Goal: Task Accomplishment & Management: Manage account settings

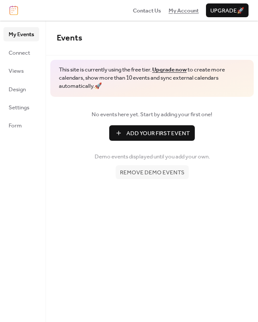
click at [183, 11] on span "My Account" at bounding box center [184, 10] width 30 height 9
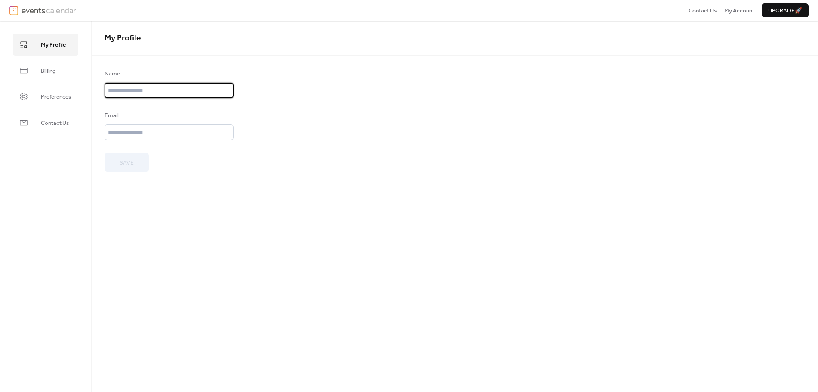
click at [179, 93] on input "text" at bounding box center [169, 90] width 129 height 15
type input "**********"
click at [166, 126] on input "email" at bounding box center [169, 131] width 129 height 15
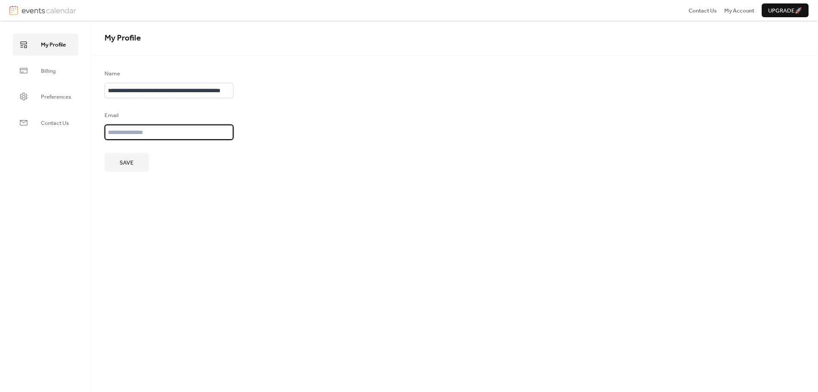
type input "**********"
click at [126, 156] on button "Save" at bounding box center [127, 162] width 44 height 19
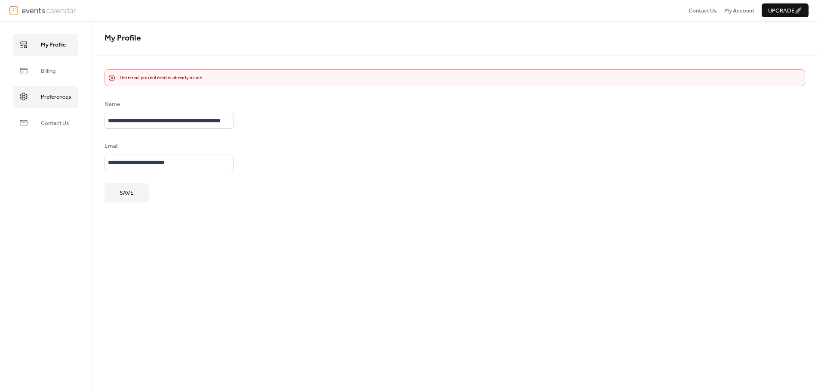
click at [61, 98] on span "Preferences" at bounding box center [56, 97] width 30 height 9
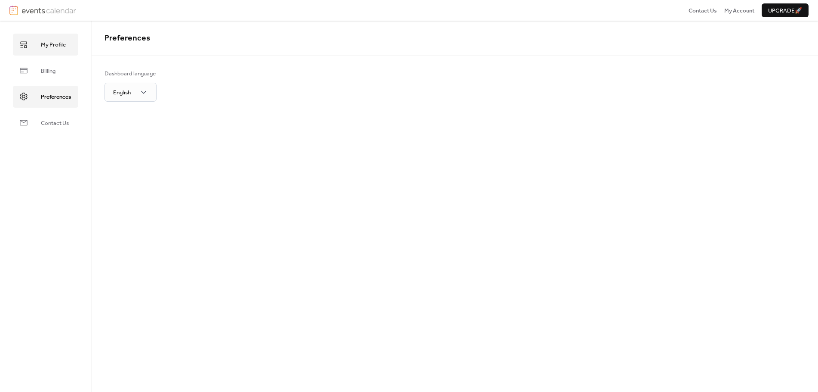
click at [59, 43] on span "My Profile" at bounding box center [53, 44] width 25 height 9
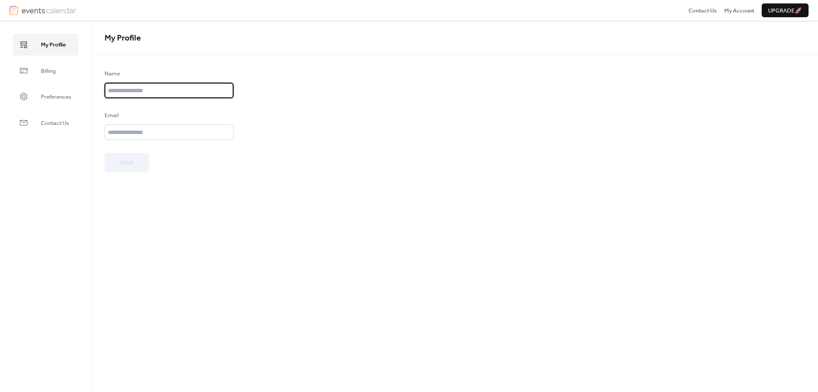
click at [138, 86] on input "text" at bounding box center [169, 90] width 129 height 15
type input "**********"
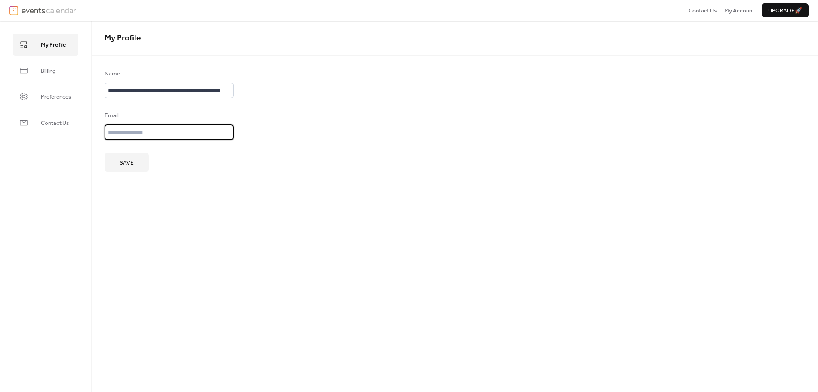
click at [131, 136] on input "email" at bounding box center [169, 131] width 129 height 15
type input "**********"
click at [138, 163] on button "Save" at bounding box center [127, 162] width 44 height 19
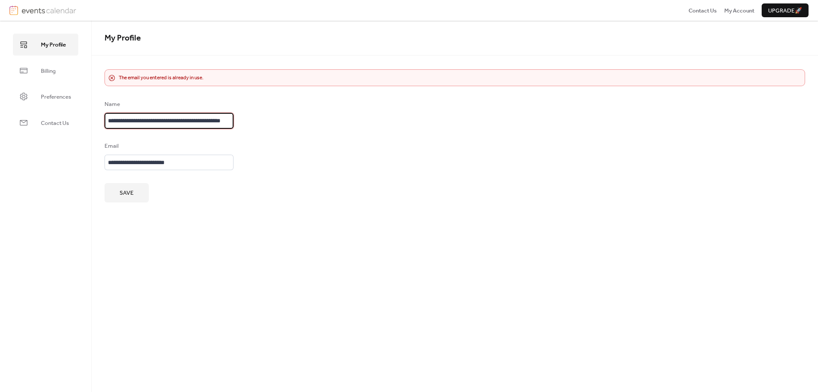
click at [167, 120] on input "**********" at bounding box center [169, 120] width 129 height 15
drag, startPoint x: 167, startPoint y: 120, endPoint x: 148, endPoint y: 120, distance: 19.4
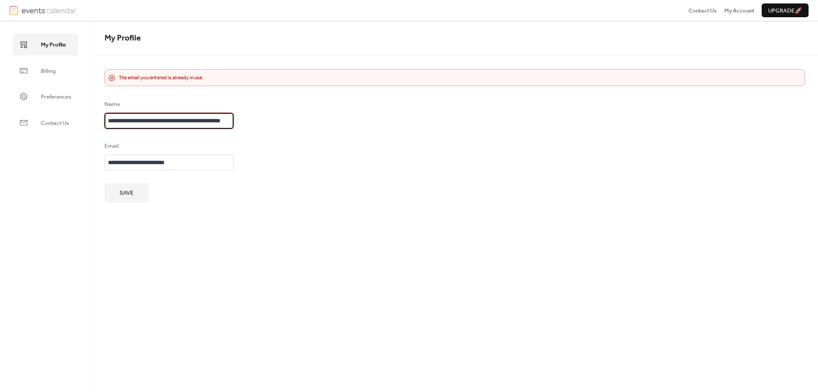
click at [148, 120] on input "**********" at bounding box center [169, 120] width 129 height 15
type input "******"
click at [114, 192] on button "Save" at bounding box center [127, 192] width 44 height 19
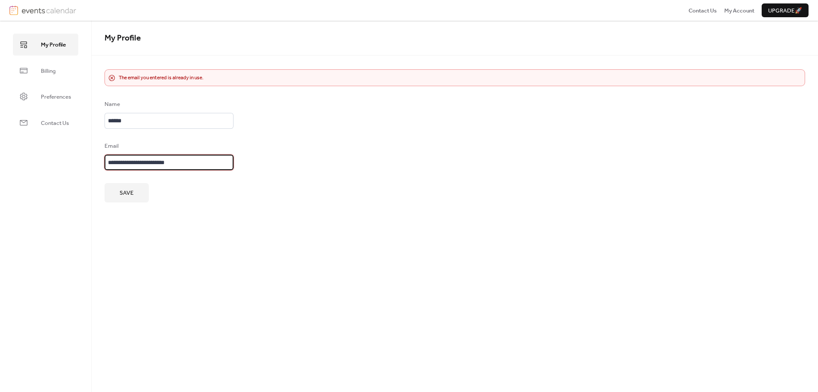
click at [150, 160] on input "**********" at bounding box center [169, 161] width 129 height 15
click at [735, 12] on span "My Account" at bounding box center [740, 10] width 30 height 9
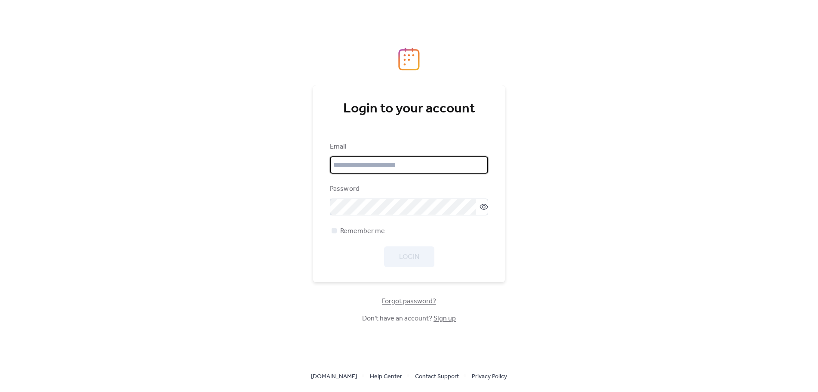
type input "**********"
click at [419, 225] on div "**********" at bounding box center [409, 205] width 158 height 126
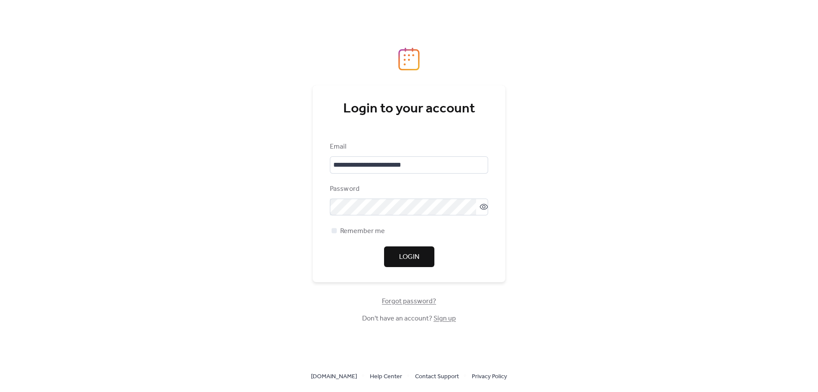
click at [408, 255] on span "Login" at bounding box center [409, 257] width 20 height 10
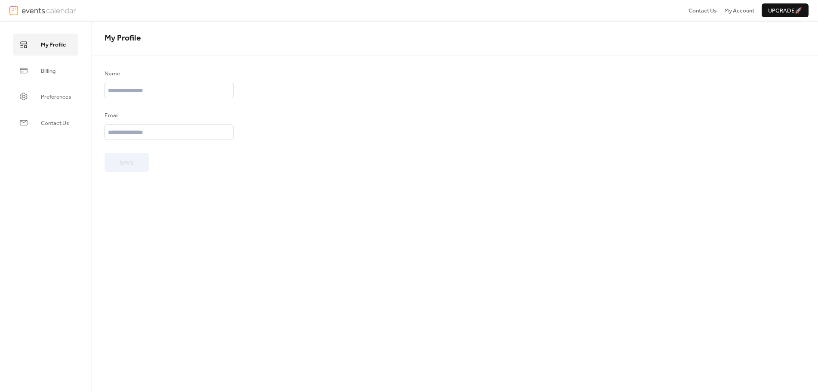
click at [131, 39] on span "My Profile" at bounding box center [123, 38] width 37 height 16
click at [59, 7] on img at bounding box center [49, 10] width 55 height 9
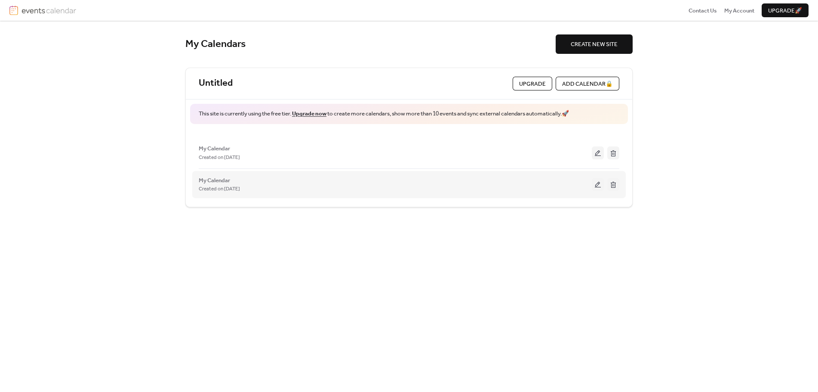
click at [612, 187] on button at bounding box center [614, 184] width 12 height 13
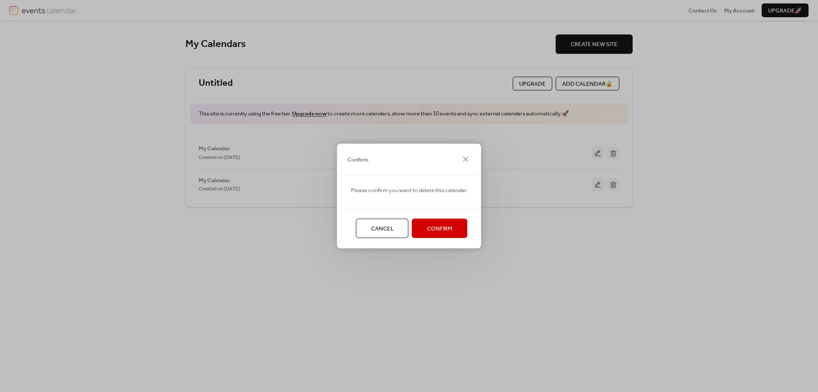
click at [440, 232] on span "Confirm" at bounding box center [439, 228] width 25 height 9
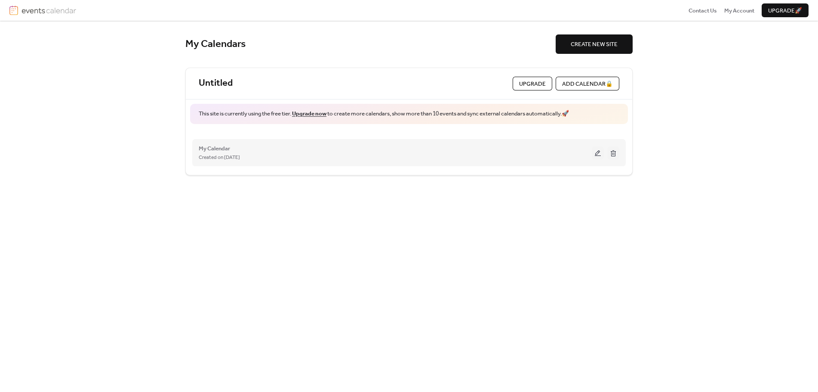
click at [601, 155] on button at bounding box center [598, 152] width 12 height 13
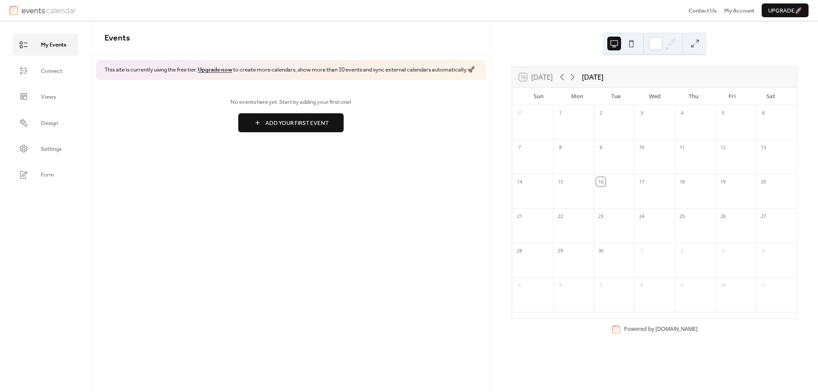
click at [356, 168] on div "Events This site is currently using the free tier. Upgrade now to create more c…" at bounding box center [292, 206] width 400 height 371
click at [552, 154] on div at bounding box center [533, 162] width 41 height 18
click at [600, 182] on div "16" at bounding box center [600, 181] width 9 height 9
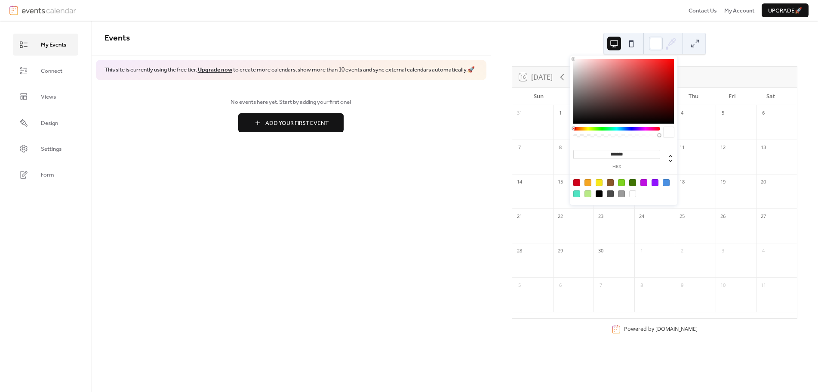
click at [665, 43] on icon at bounding box center [671, 43] width 13 height 13
click at [645, 180] on div at bounding box center [644, 182] width 7 height 7
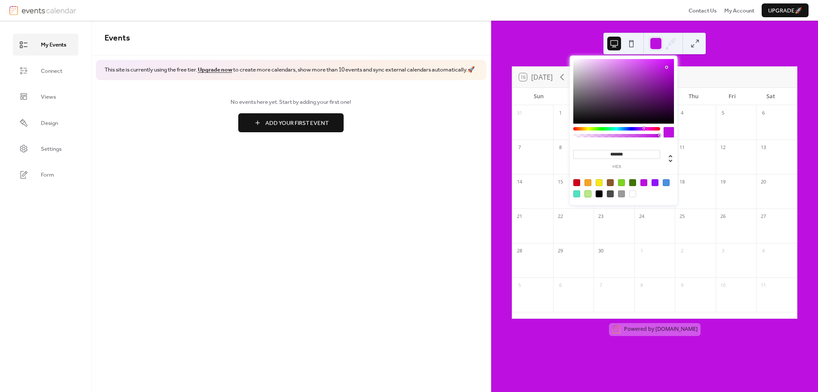
click at [587, 194] on div at bounding box center [588, 193] width 7 height 7
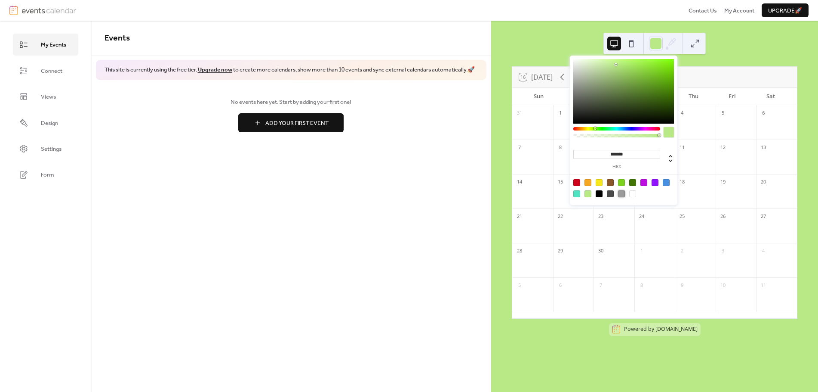
click at [621, 195] on div at bounding box center [621, 193] width 7 height 7
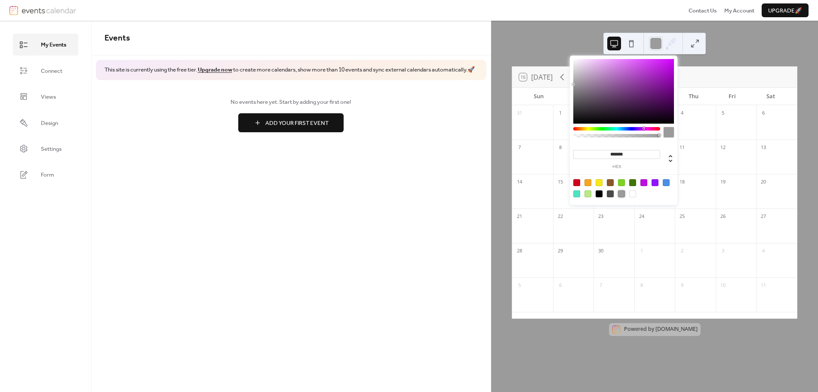
click at [635, 195] on div at bounding box center [633, 193] width 7 height 7
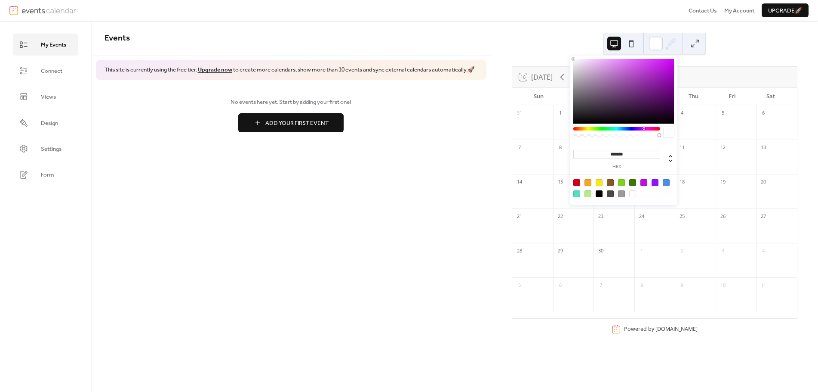
type input "*******"
drag, startPoint x: 139, startPoint y: 152, endPoint x: 105, endPoint y: 128, distance: 41.9
click at [135, 149] on div "No events here yet. Start by adding your first one! Add Your First Event" at bounding box center [292, 114] width 400 height 69
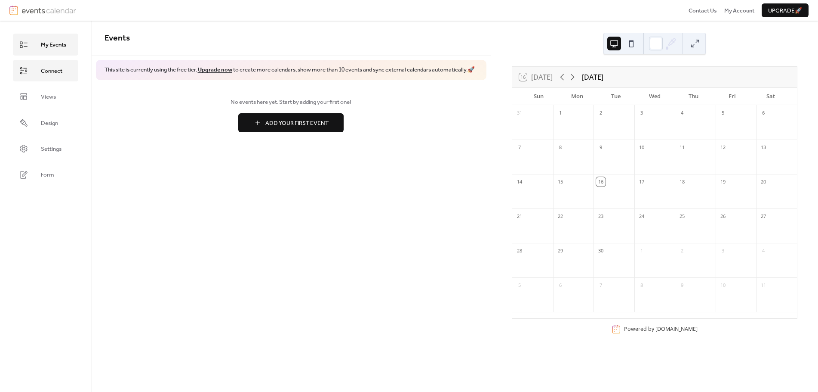
click at [56, 75] on span "Connect" at bounding box center [52, 71] width 22 height 9
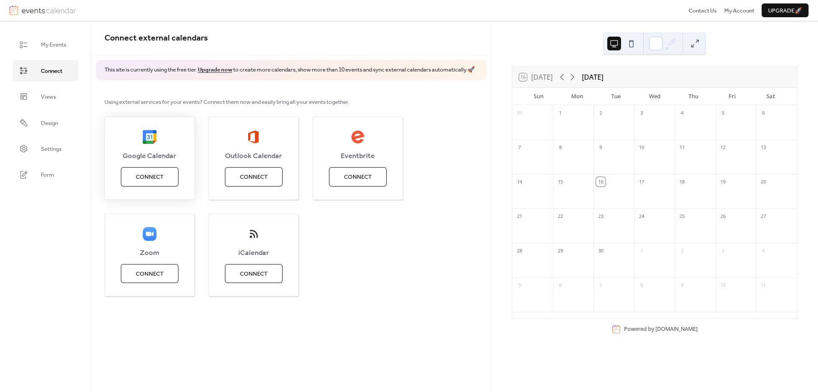
click at [170, 181] on button "Connect" at bounding box center [150, 176] width 58 height 19
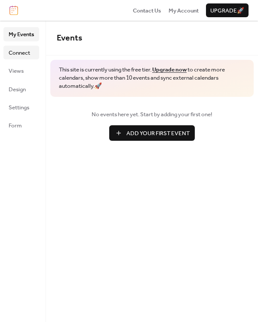
click at [17, 52] on span "Connect" at bounding box center [20, 53] width 22 height 9
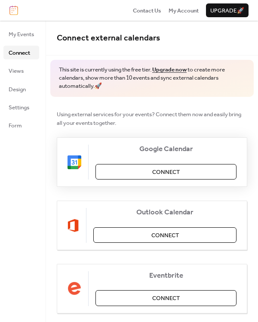
click at [115, 173] on button "Connect" at bounding box center [166, 171] width 141 height 15
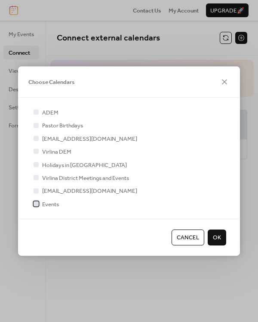
click at [35, 202] on div at bounding box center [36, 203] width 5 height 5
click at [216, 238] on span "OK" at bounding box center [217, 237] width 8 height 9
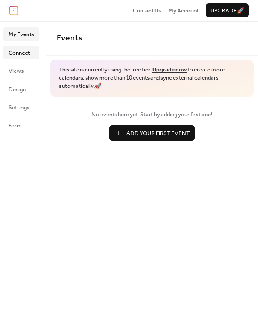
click at [31, 51] on link "Connect" at bounding box center [21, 53] width 36 height 14
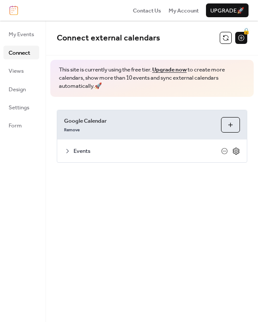
click at [236, 150] on icon at bounding box center [236, 151] width 8 height 8
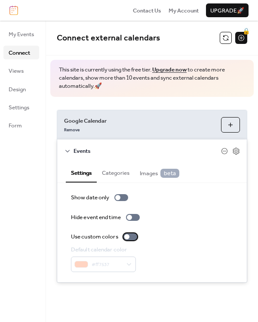
click at [133, 238] on div at bounding box center [131, 236] width 14 height 7
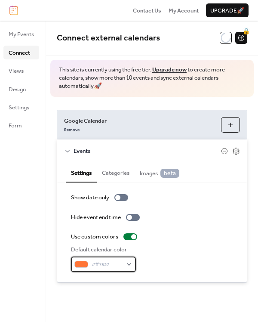
click at [127, 265] on div "#ff7537" at bounding box center [103, 263] width 65 height 15
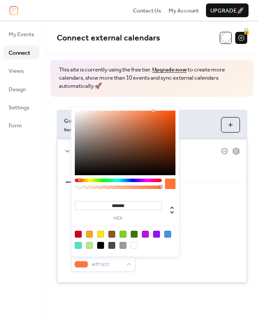
click at [78, 246] on div at bounding box center [78, 245] width 7 height 7
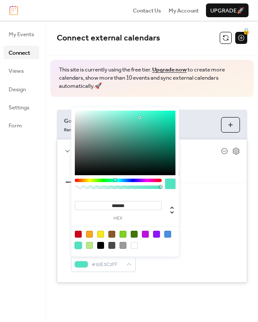
click at [140, 125] on div at bounding box center [125, 143] width 101 height 65
type input "*******"
click at [139, 133] on div at bounding box center [125, 143] width 101 height 65
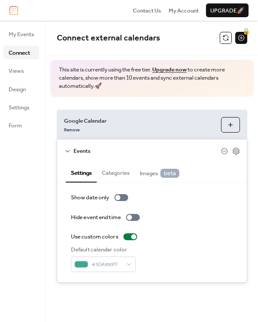
click at [193, 239] on div "Use custom colors" at bounding box center [152, 236] width 162 height 9
click at [135, 217] on div at bounding box center [133, 217] width 14 height 7
click at [116, 173] on button "Categories" at bounding box center [116, 171] width 38 height 19
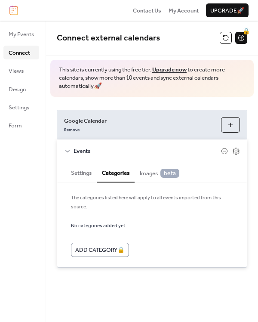
click at [72, 149] on div "Events" at bounding box center [152, 150] width 190 height 22
click at [66, 150] on icon at bounding box center [67, 151] width 7 height 7
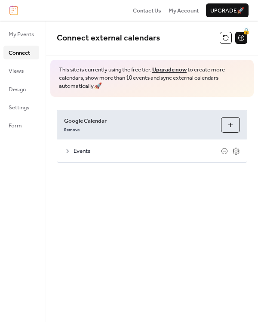
click at [237, 126] on button "Choose Calendars" at bounding box center [230, 124] width 19 height 15
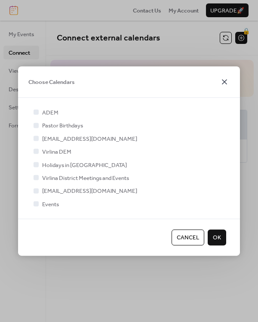
click at [225, 83] on icon at bounding box center [224, 81] width 5 height 5
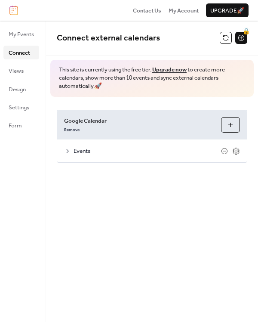
click at [237, 155] on div "Events" at bounding box center [152, 150] width 190 height 22
click at [236, 149] on icon at bounding box center [236, 150] width 3 height 3
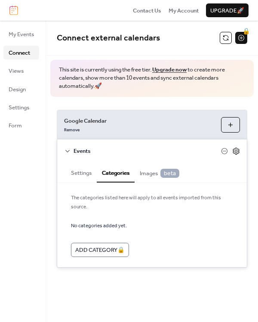
click at [236, 149] on icon at bounding box center [236, 150] width 3 height 3
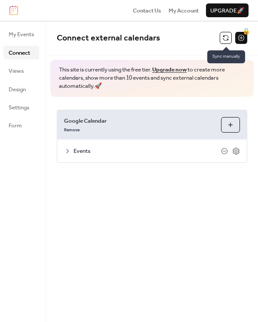
click at [224, 32] on button at bounding box center [226, 38] width 12 height 12
